Goal: Complete application form

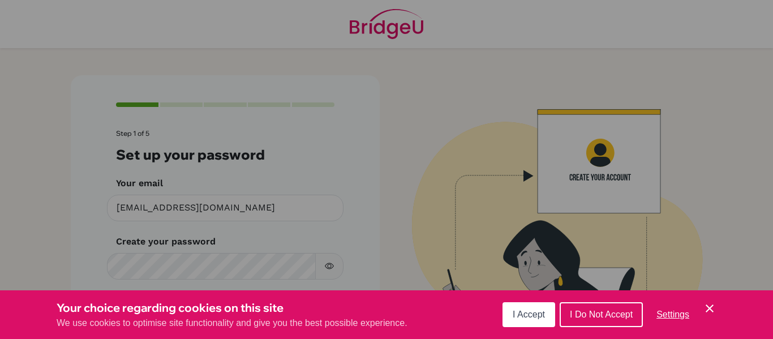
scroll to position [58, 0]
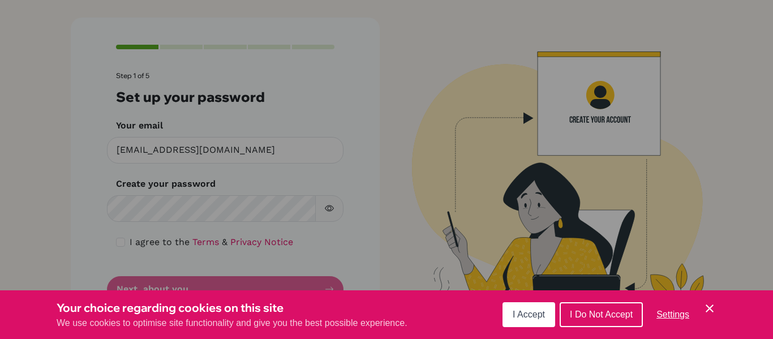
click at [530, 320] on button "I Accept" at bounding box center [529, 314] width 53 height 25
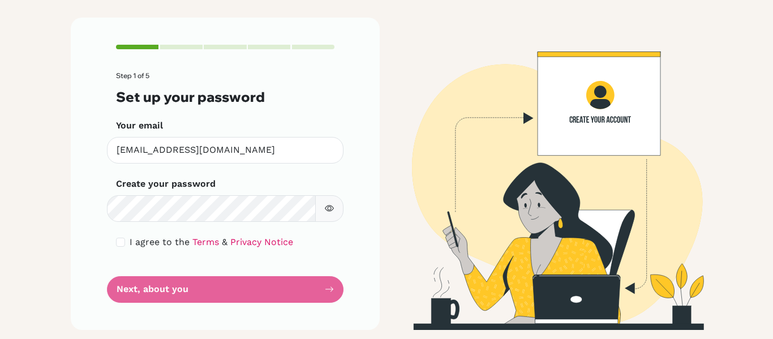
click at [331, 211] on button "button" at bounding box center [329, 208] width 28 height 27
click at [266, 291] on form "Step 1 of 5 Set up your password Your email [EMAIL_ADDRESS][DOMAIN_NAME] Invali…" at bounding box center [225, 187] width 218 height 230
click at [325, 207] on icon "button" at bounding box center [329, 208] width 9 height 9
click at [325, 299] on form "Step 1 of 5 Set up your password Your email [EMAIL_ADDRESS][DOMAIN_NAME] Invali…" at bounding box center [225, 187] width 218 height 230
click at [174, 290] on form "Step 1 of 5 Set up your password Your email [EMAIL_ADDRESS][DOMAIN_NAME] Invali…" at bounding box center [225, 187] width 218 height 230
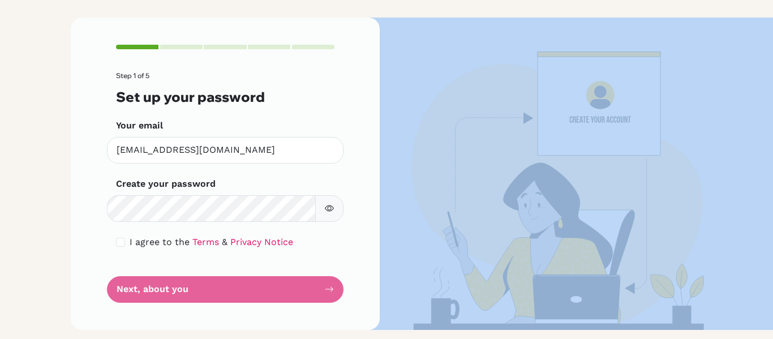
click at [174, 290] on form "Step 1 of 5 Set up your password Your email [EMAIL_ADDRESS][DOMAIN_NAME] Invali…" at bounding box center [225, 187] width 218 height 230
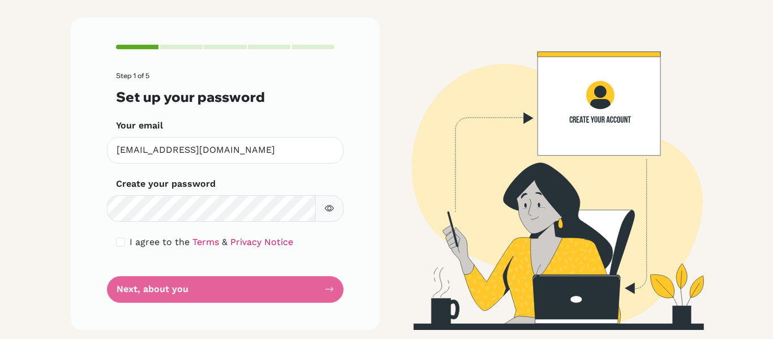
click at [326, 288] on form "Step 1 of 5 Set up your password Your email [EMAIL_ADDRESS][DOMAIN_NAME] Invali…" at bounding box center [225, 187] width 218 height 230
click at [333, 289] on div "Step 1 of 5 Set up your password Your email [EMAIL_ADDRESS][DOMAIN_NAME] Invali…" at bounding box center [225, 174] width 309 height 312
click at [118, 239] on input "checkbox" at bounding box center [120, 242] width 9 height 9
checkbox input "true"
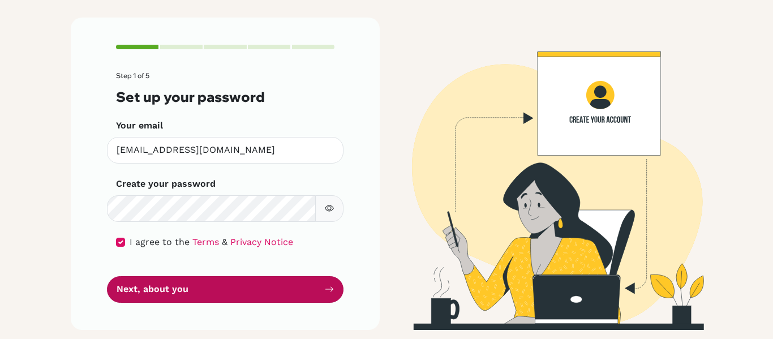
click at [201, 288] on button "Next, about you" at bounding box center [225, 289] width 237 height 27
click at [233, 287] on button "Next, about you" at bounding box center [225, 289] width 237 height 27
